Goal: Task Accomplishment & Management: Use online tool/utility

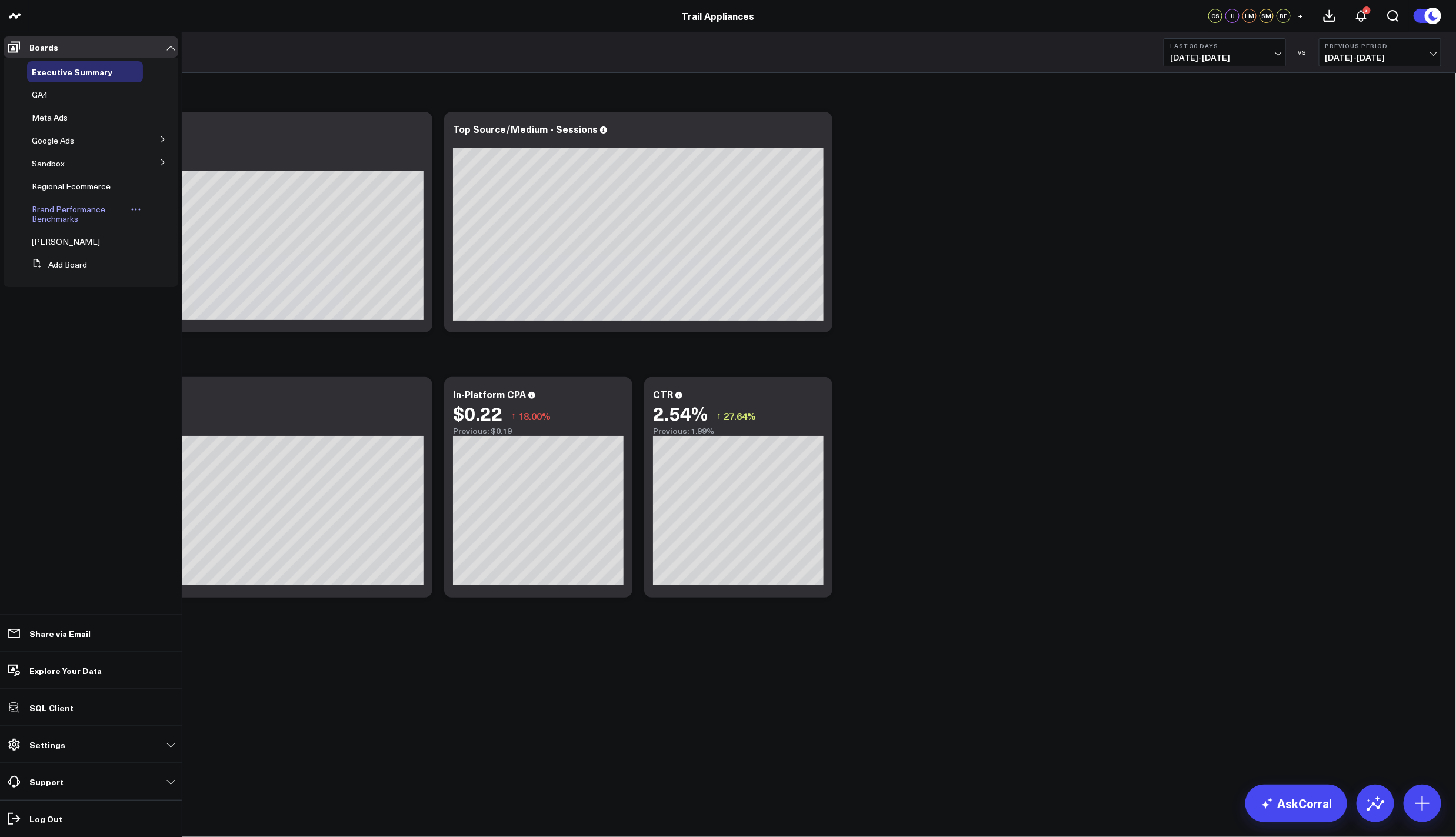
click at [68, 216] on span "Brand Performance Benchmarks" at bounding box center [68, 213] width 73 height 20
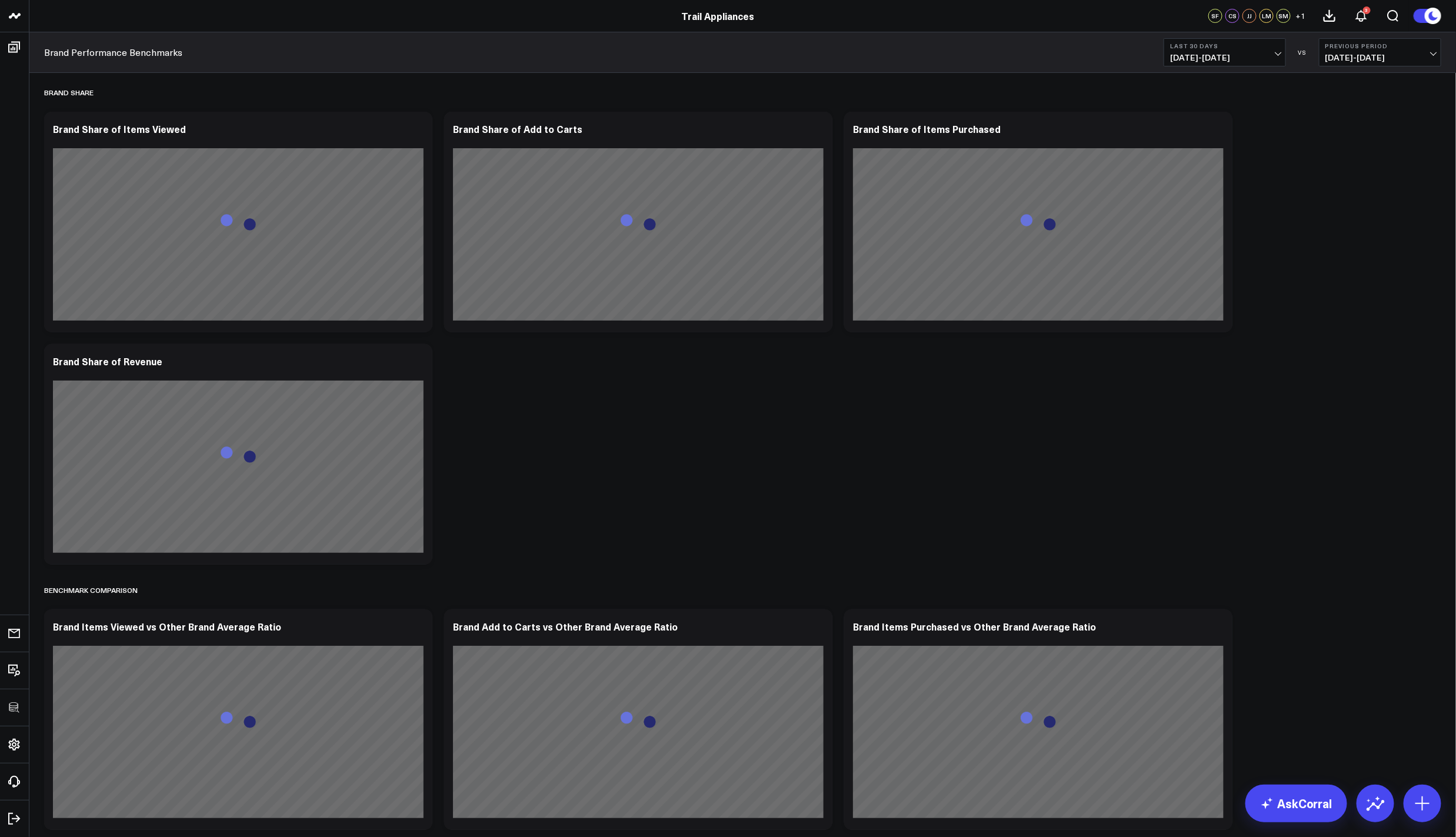
click at [1209, 56] on span "07/14/25 - 08/12/25" at bounding box center [1224, 57] width 109 height 9
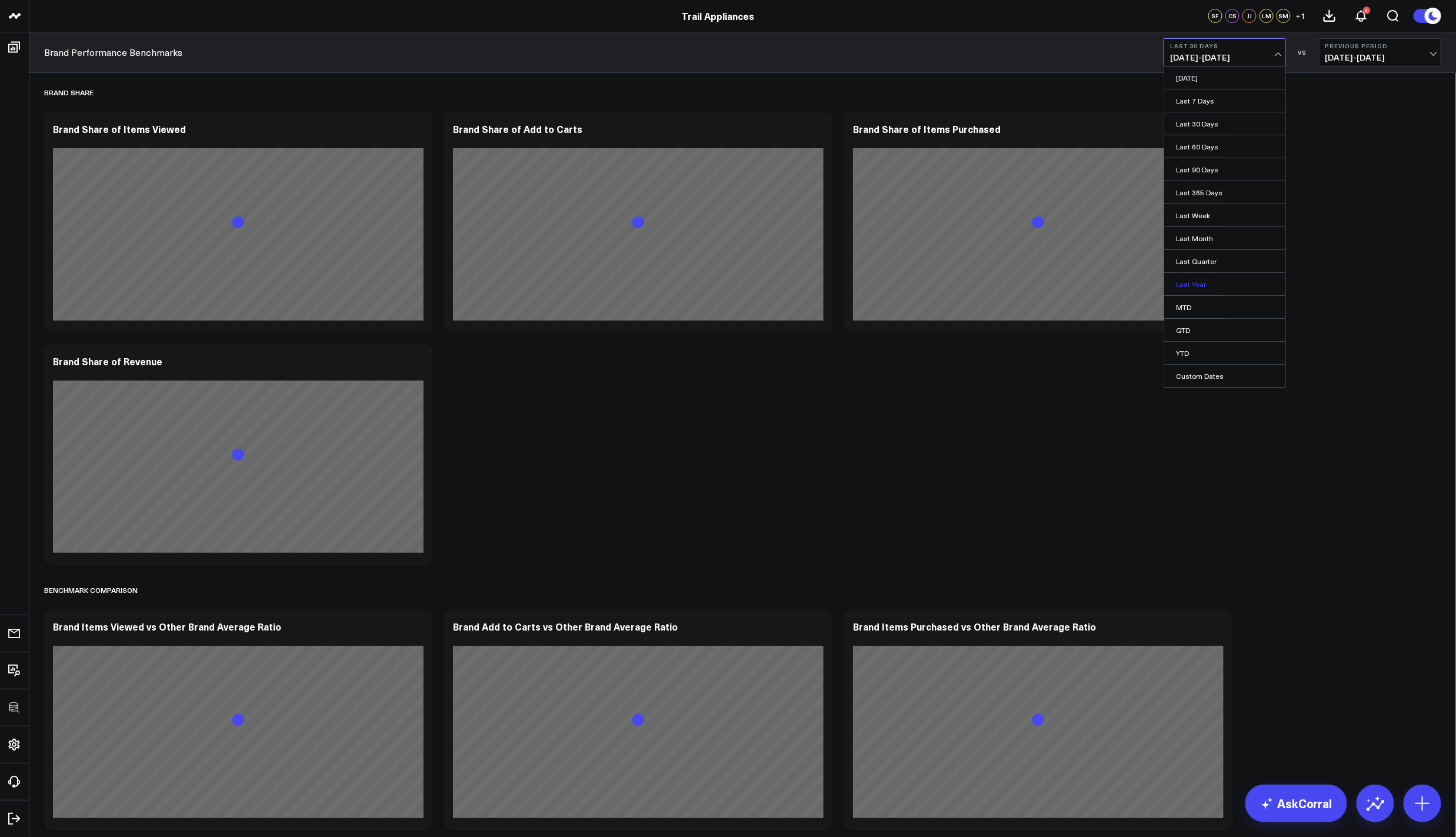
click at [1214, 284] on link "Last Year" at bounding box center [1225, 284] width 121 height 22
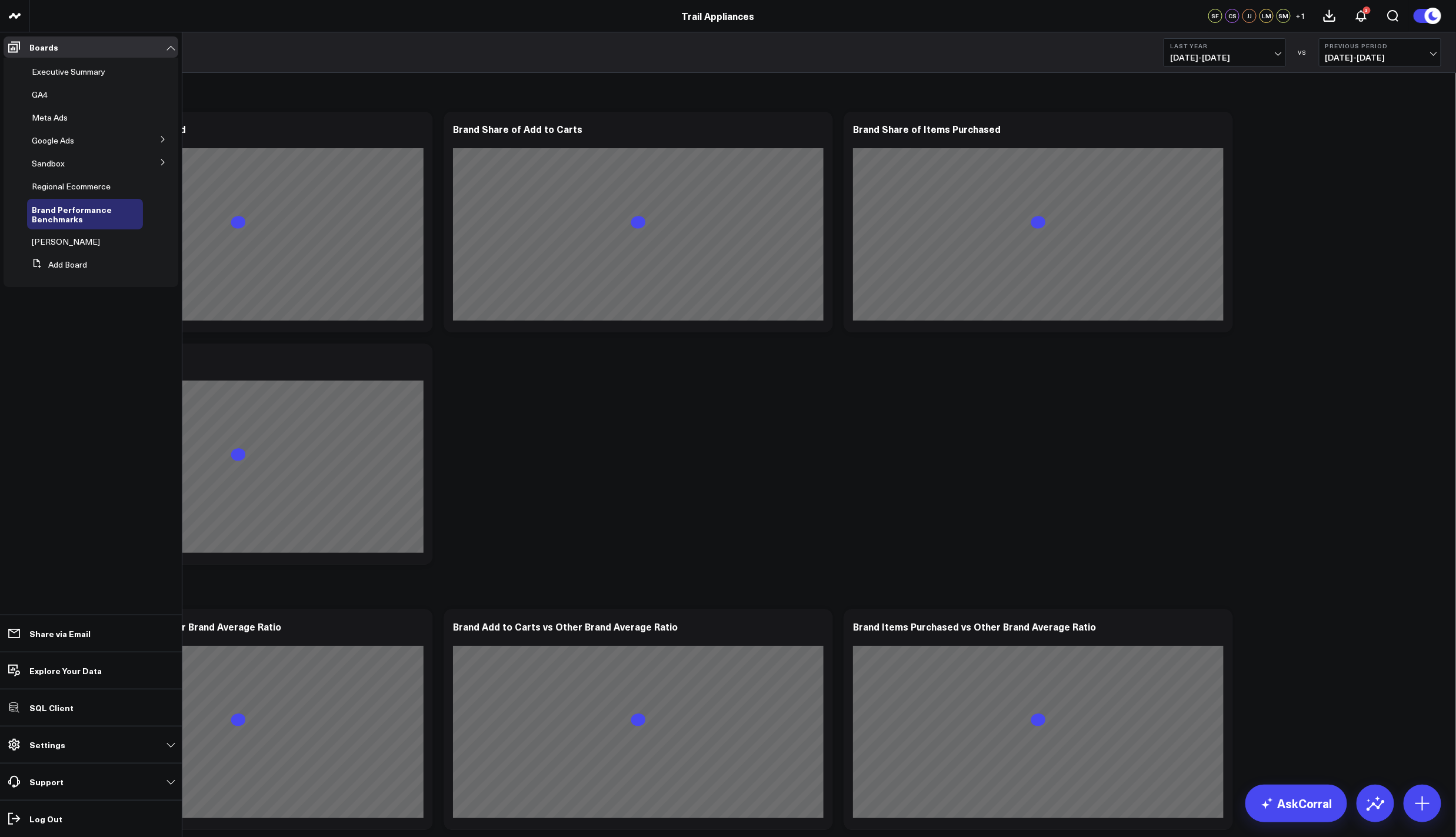
click at [160, 140] on icon at bounding box center [162, 139] width 7 height 7
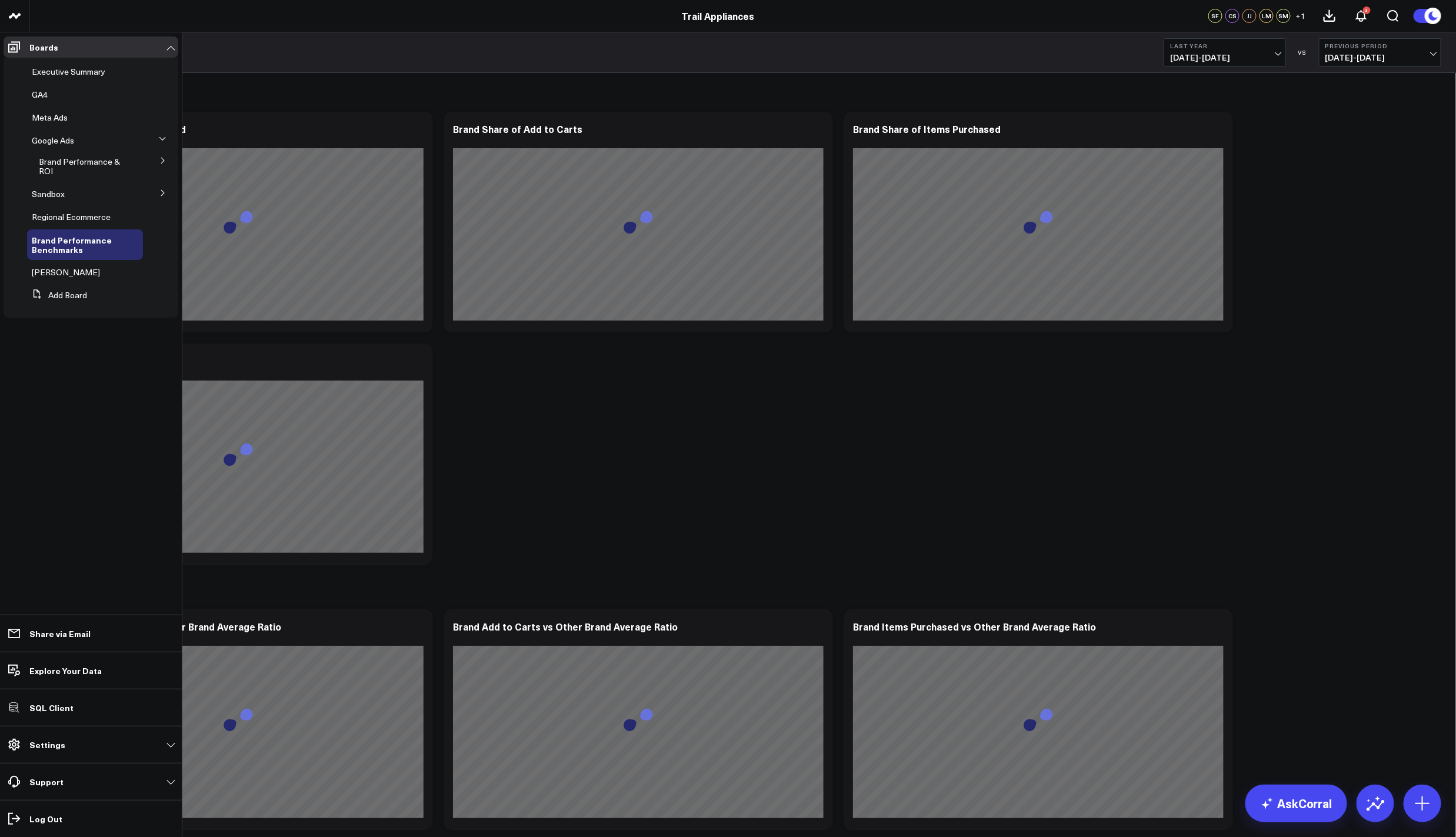
click at [162, 162] on icon at bounding box center [162, 160] width 3 height 6
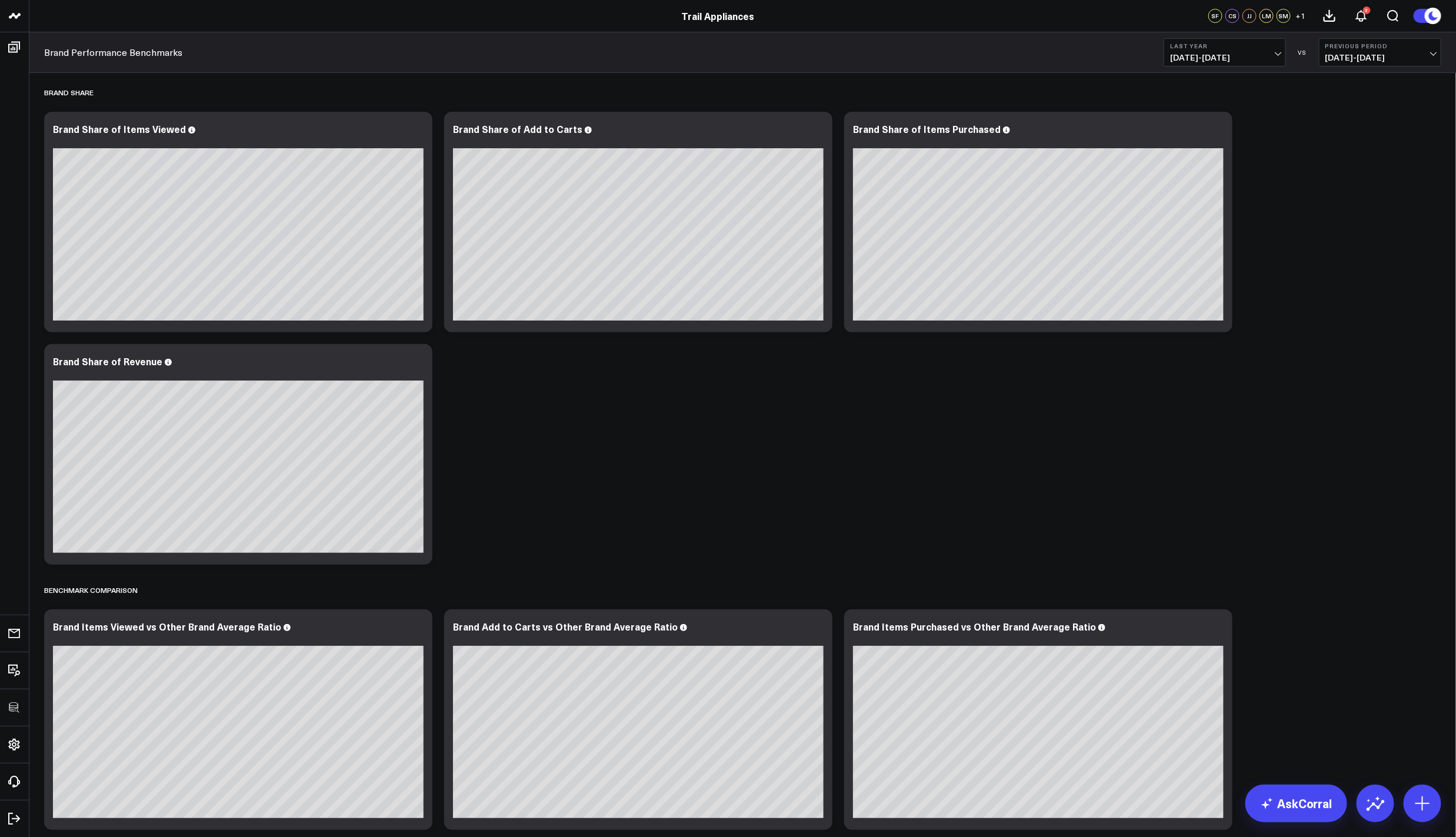
click at [413, 127] on icon at bounding box center [416, 130] width 14 height 14
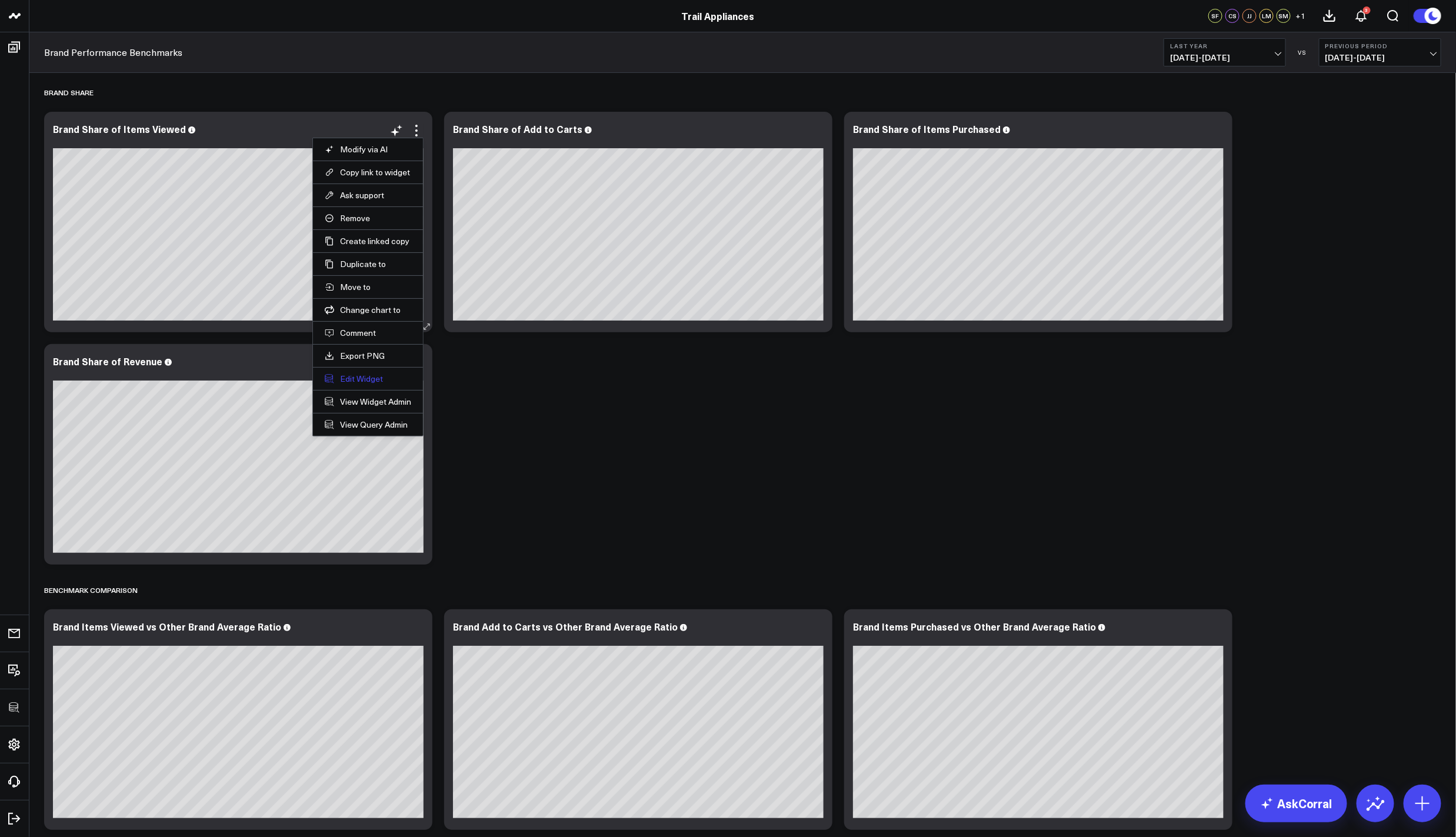
click at [362, 380] on button "Edit Widget" at bounding box center [368, 378] width 86 height 10
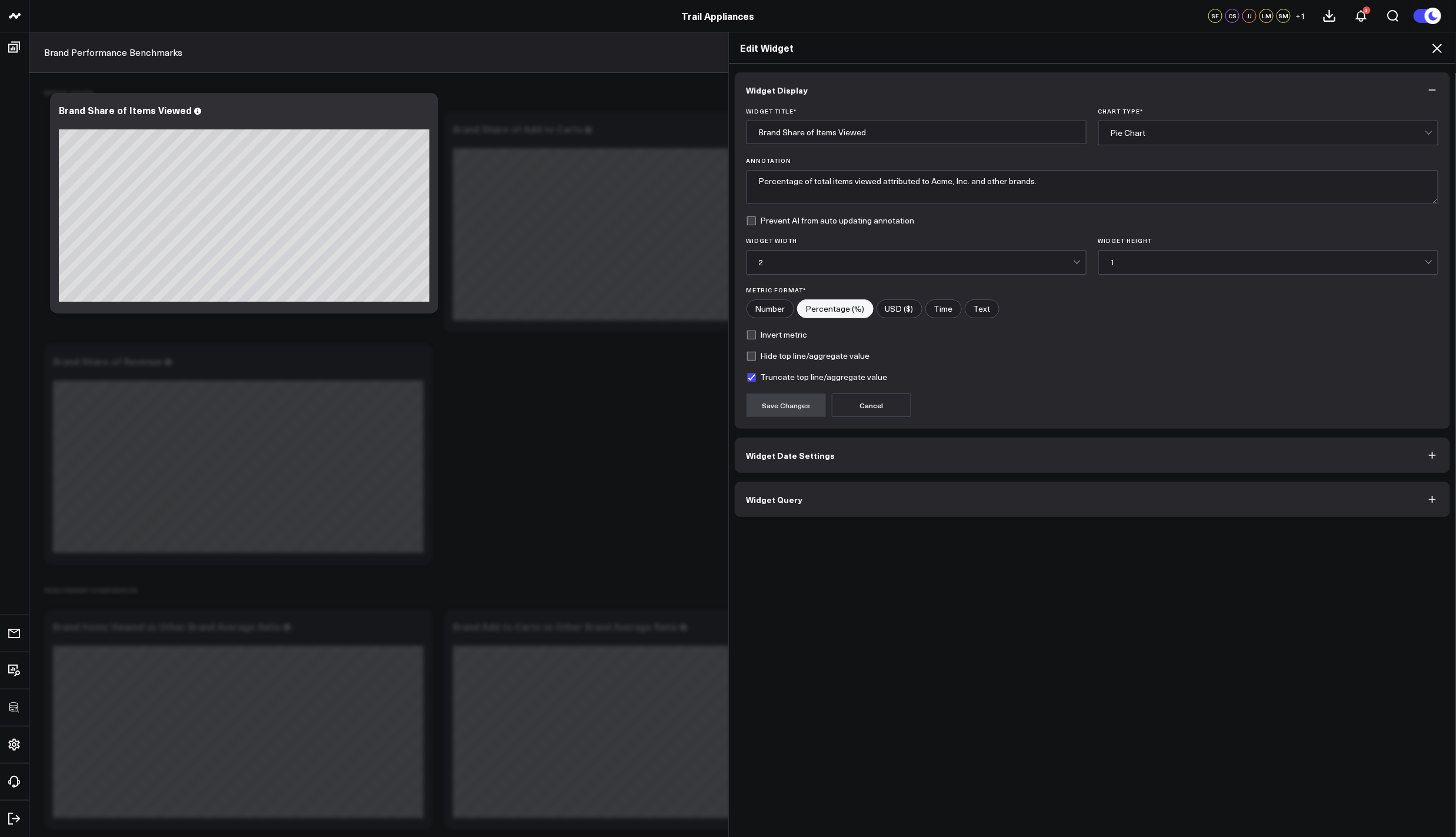
click at [937, 509] on button "Widget Query" at bounding box center [1093, 499] width 716 height 35
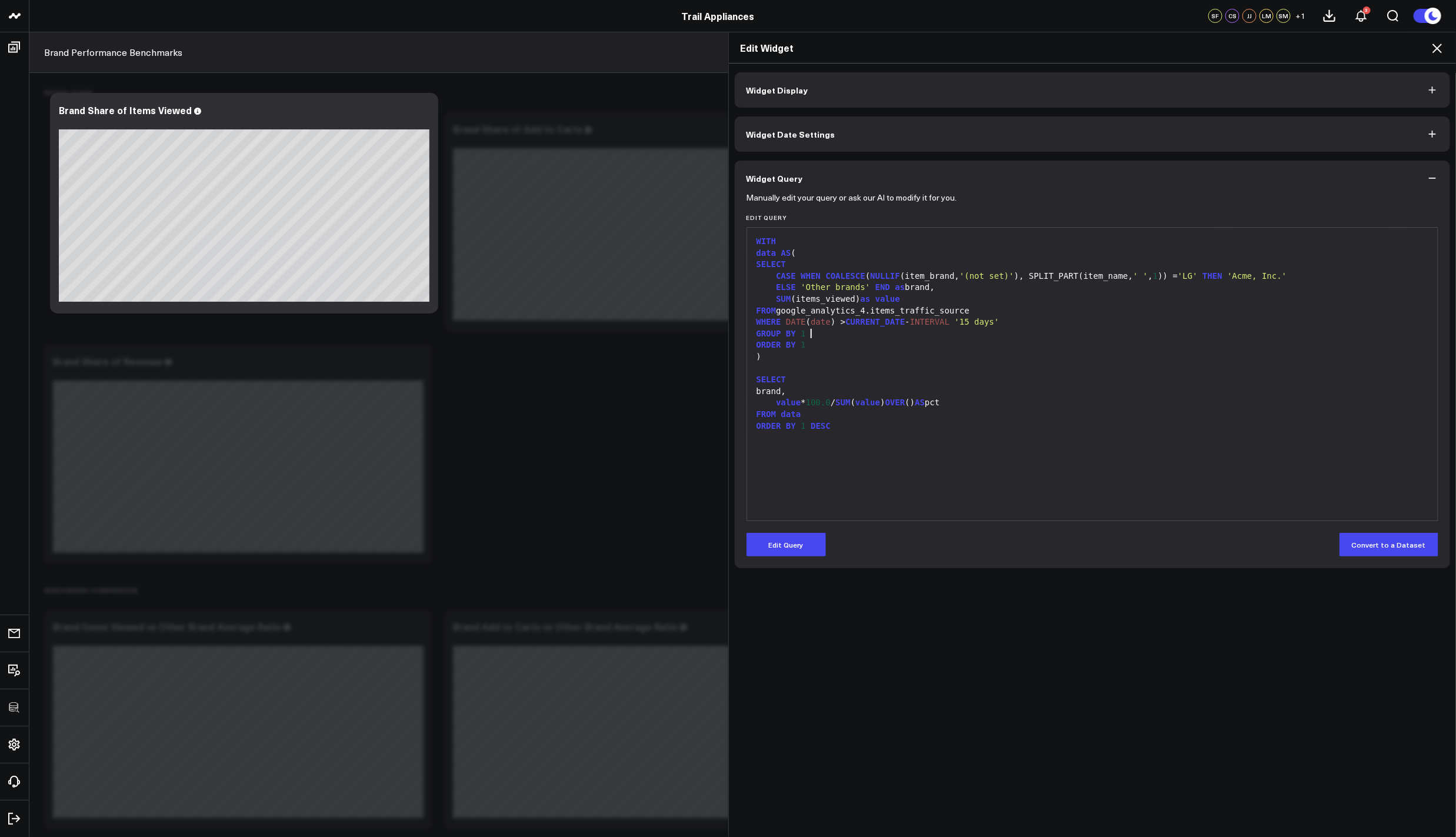
click at [845, 331] on div "GROUP BY 1" at bounding box center [1092, 334] width 679 height 12
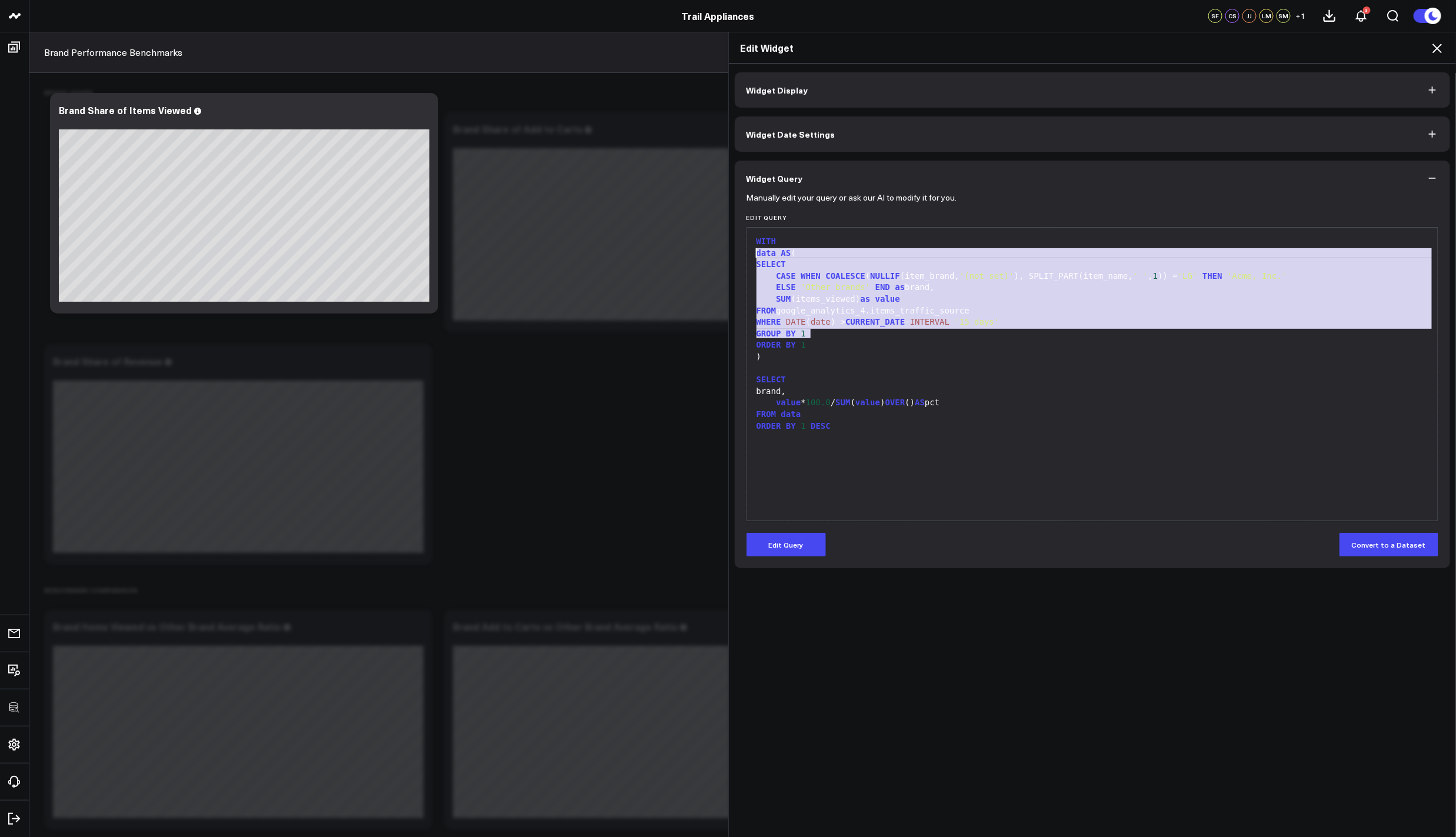
drag, startPoint x: 844, startPoint y: 338, endPoint x: 734, endPoint y: 257, distance: 136.6
click at [735, 257] on div "Manually edit your query or ask our AI to modify it for you. Edit Query 99 1 2 …" at bounding box center [1093, 381] width 716 height 372
click at [960, 300] on div "SUM (items_viewed) as value" at bounding box center [1092, 299] width 679 height 12
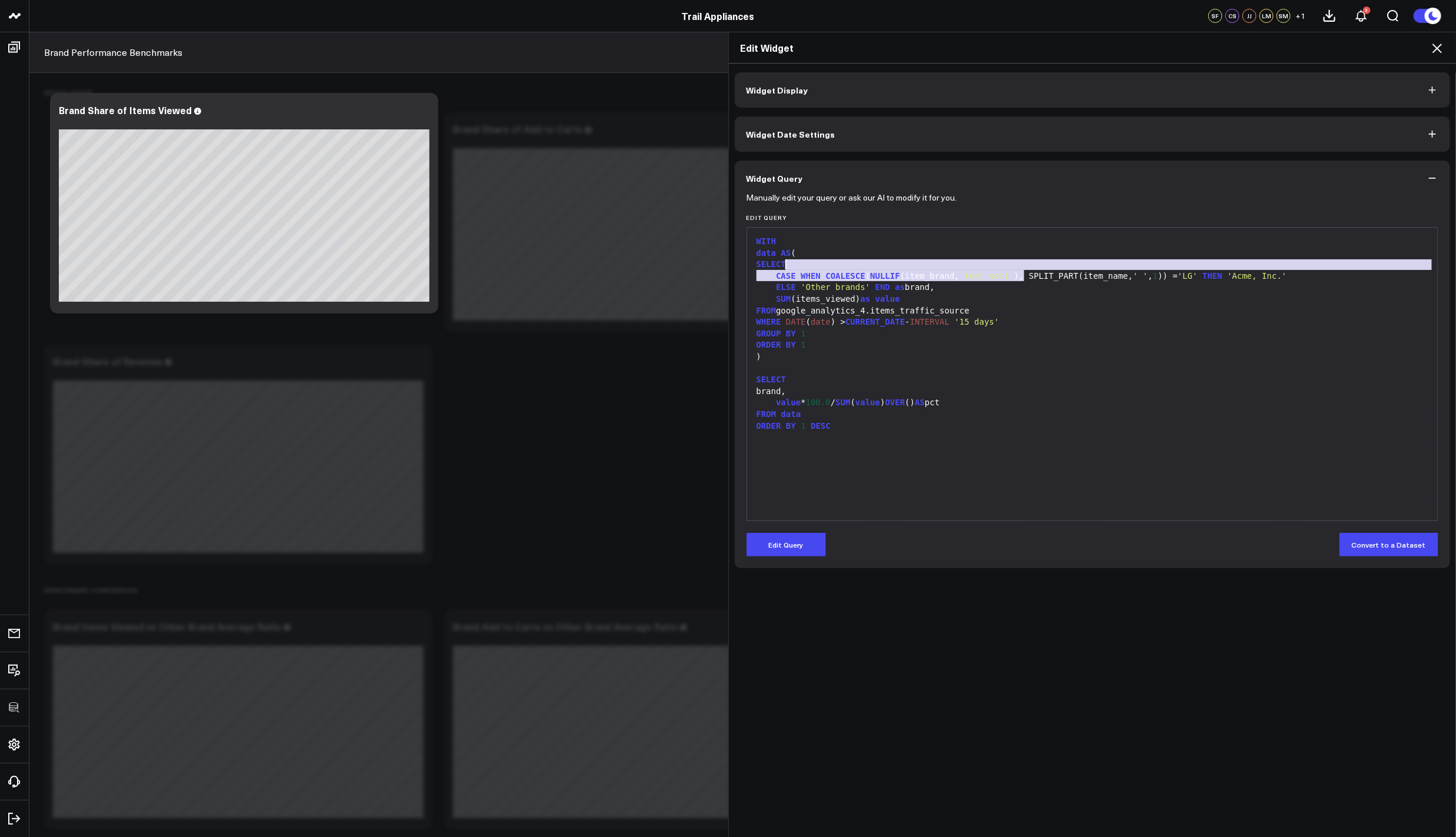
drag, startPoint x: 1019, startPoint y: 278, endPoint x: 1214, endPoint y: 266, distance: 195.4
click at [1214, 266] on div "WITH data AS ( SELECT CASE WHEN COALESCE ( NULLIF (item_brand, '(not set)' ), S…" at bounding box center [1092, 374] width 679 height 281
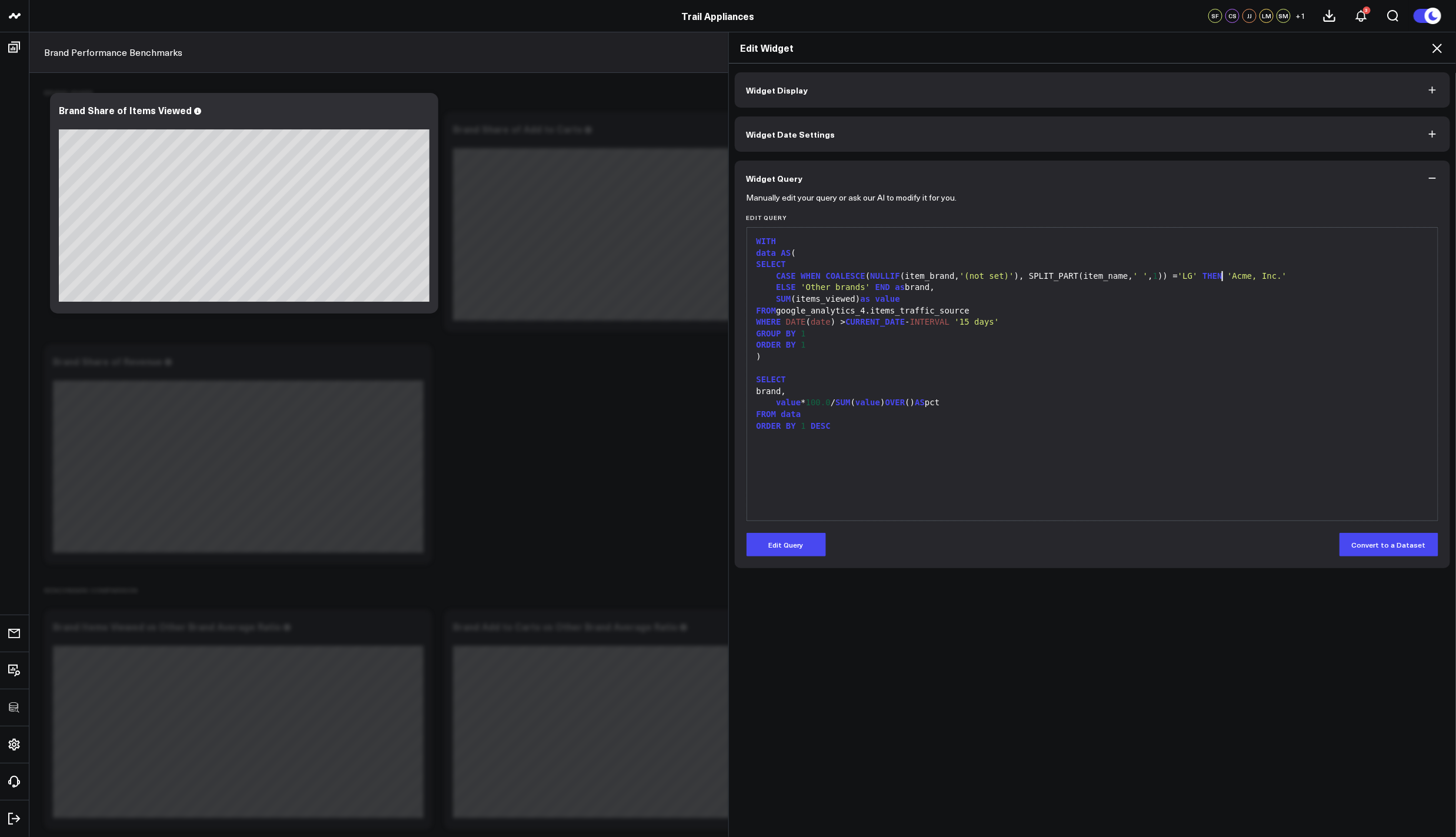
click at [1217, 274] on span "THEN" at bounding box center [1212, 275] width 20 height 9
drag, startPoint x: 819, startPoint y: 274, endPoint x: 1241, endPoint y: 273, distance: 422.0
click at [1236, 274] on div "CASE WHEN COALESCE ( NULLIF (item_brand, '(not set)' ), SPLIT_PART(item_name, '…" at bounding box center [1092, 276] width 679 height 12
click at [1241, 273] on div "CASE WHEN COALESCE ( NULLIF (item_brand, '(not set)' ), SPLIT_PART(item_name, '…" at bounding box center [1092, 276] width 679 height 12
click at [1438, 45] on icon at bounding box center [1437, 48] width 14 height 14
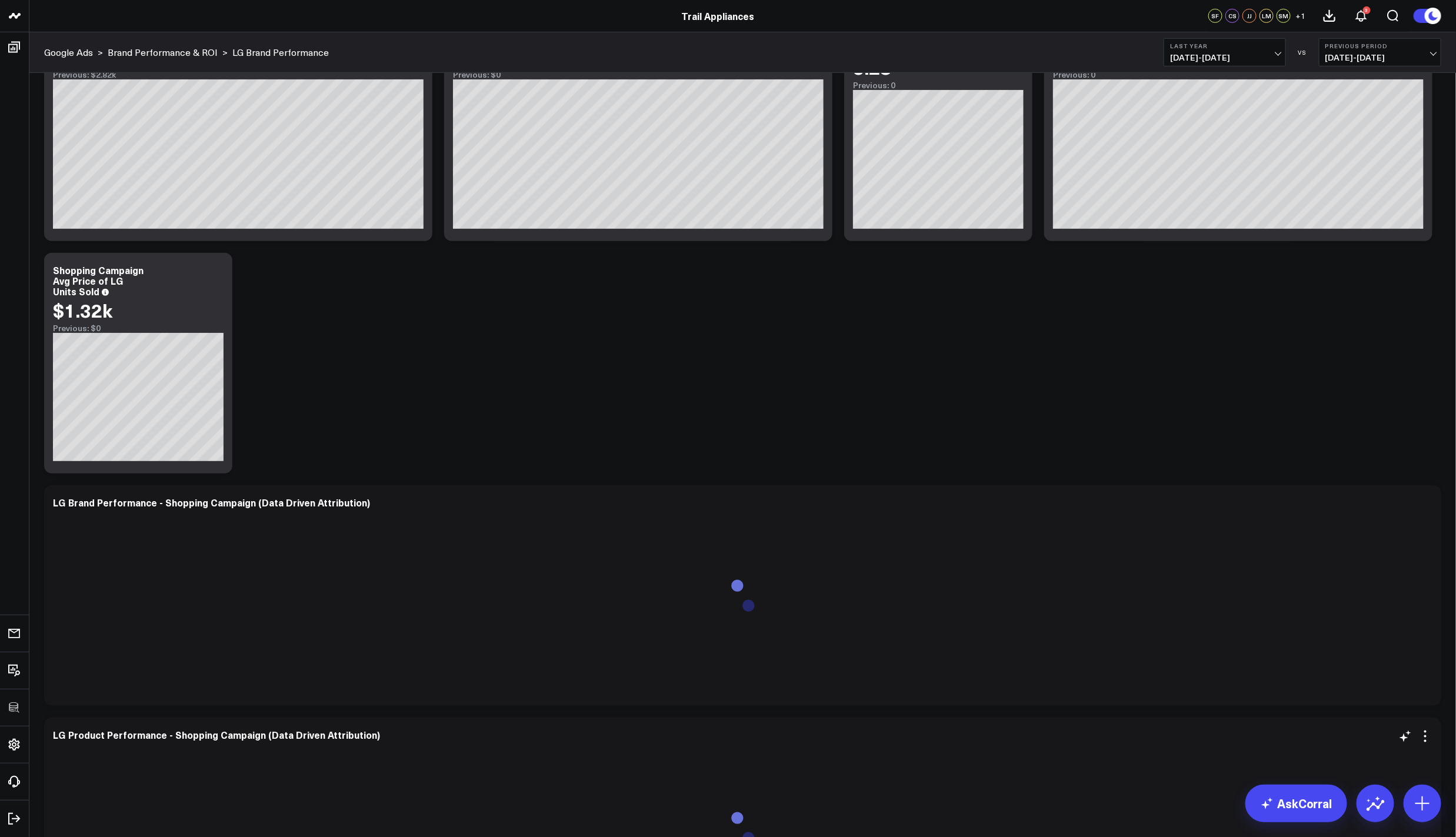
scroll to position [964, 0]
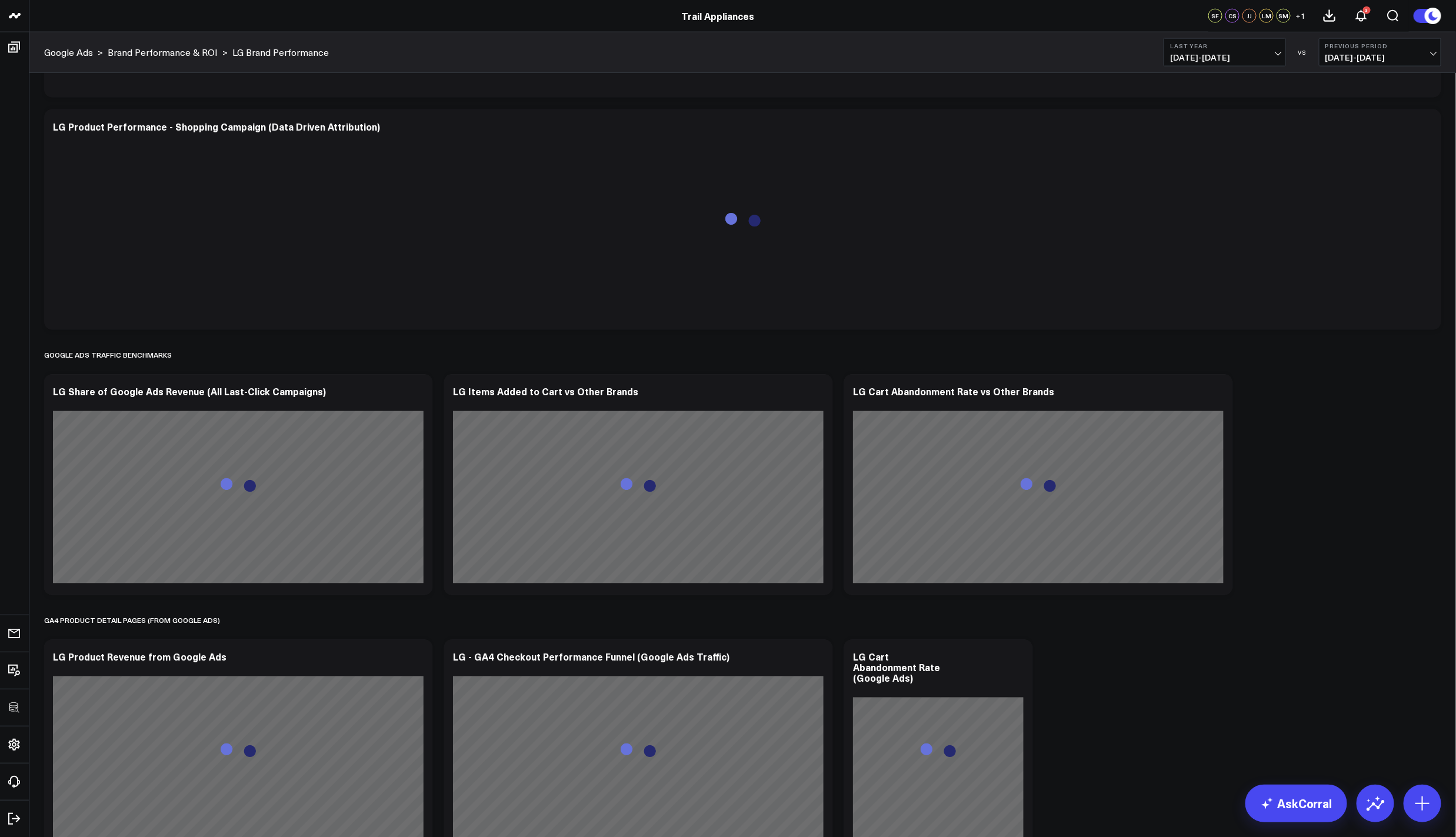
click at [1281, 550] on div "Shopping Campaign Benchmarks Modify via AI Copy link to widget Ask support Remo…" at bounding box center [742, 336] width 1408 height 2454
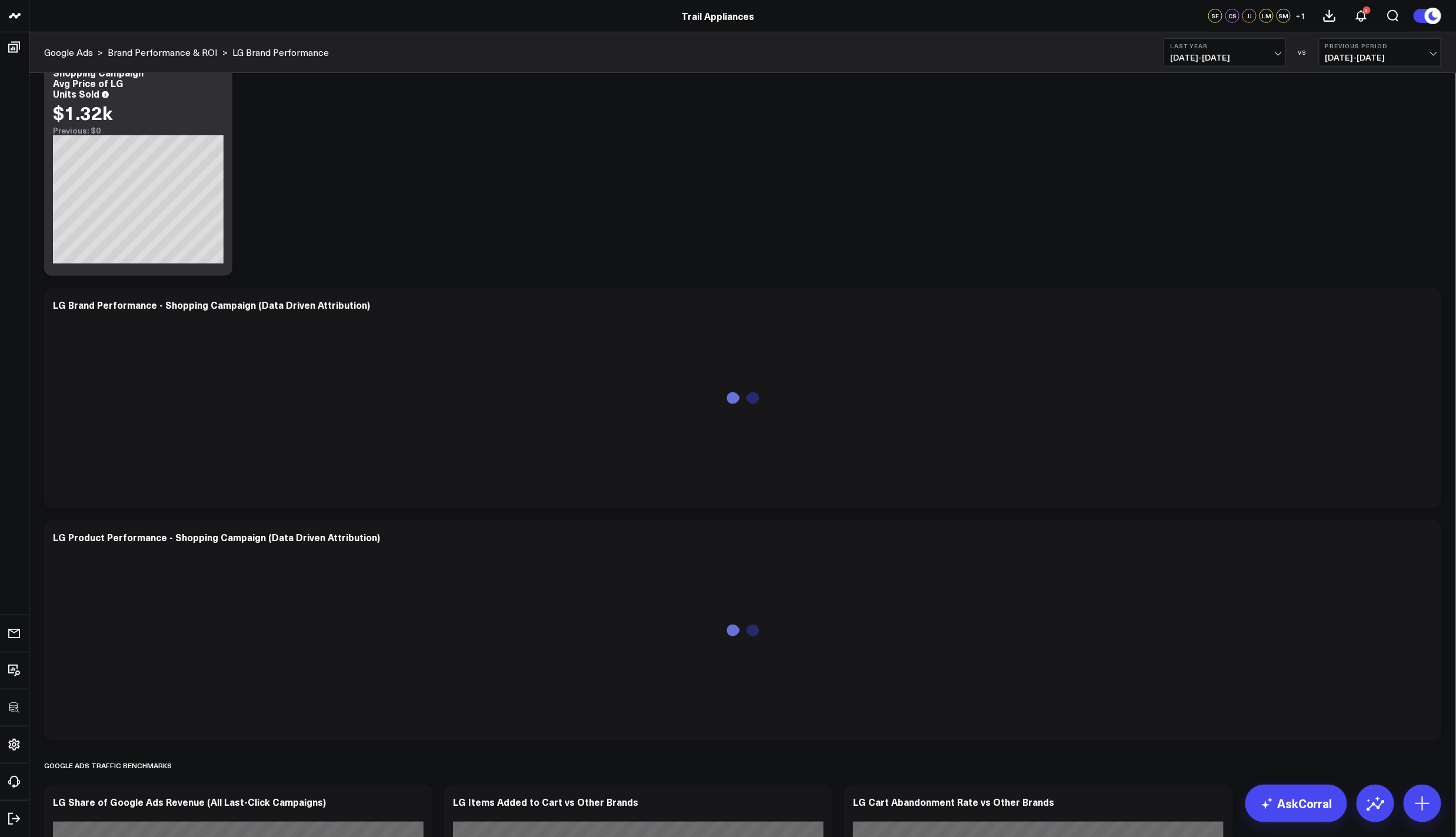
scroll to position [0, 0]
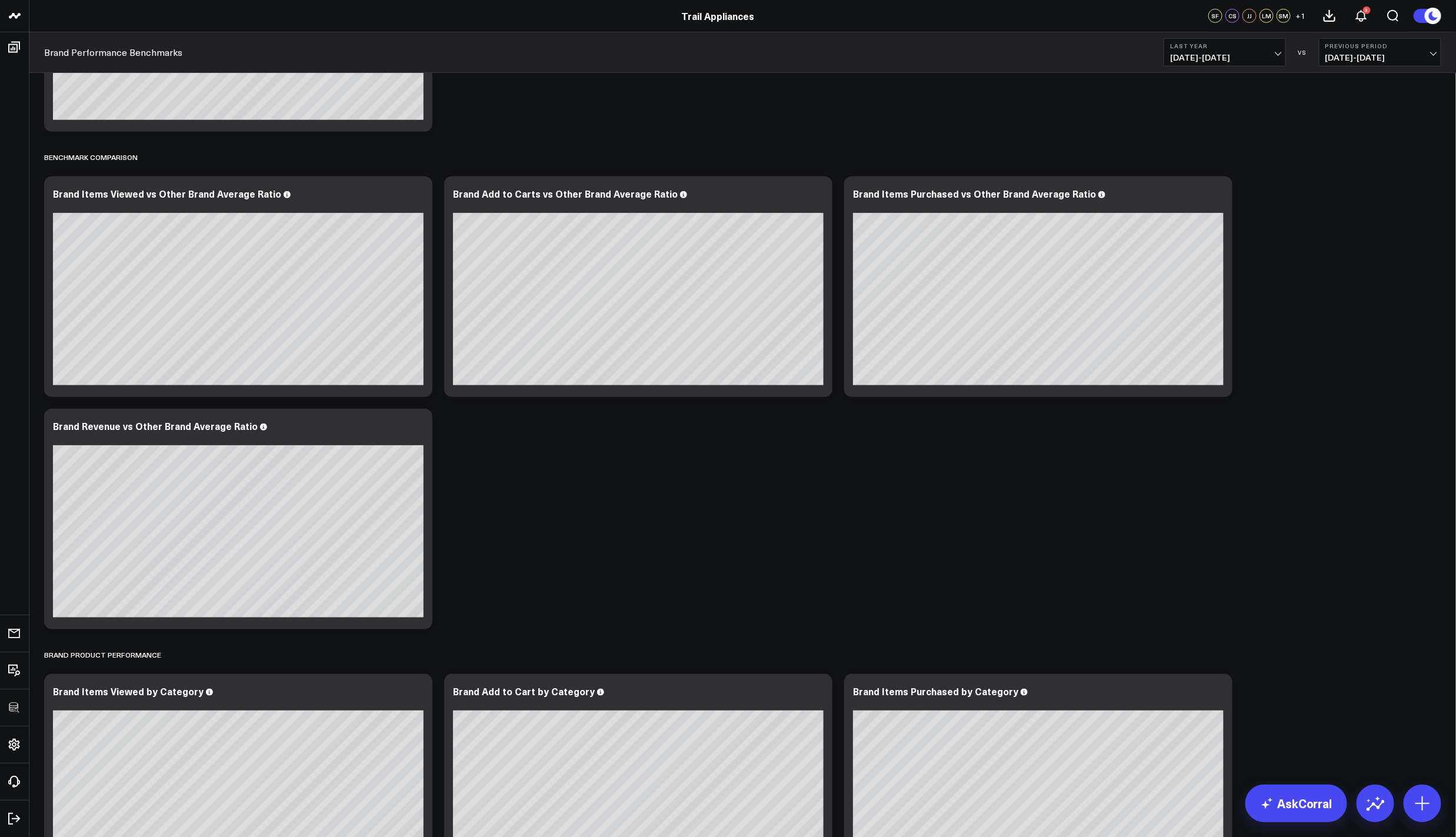
scroll to position [434, 0]
